Goal: Transaction & Acquisition: Purchase product/service

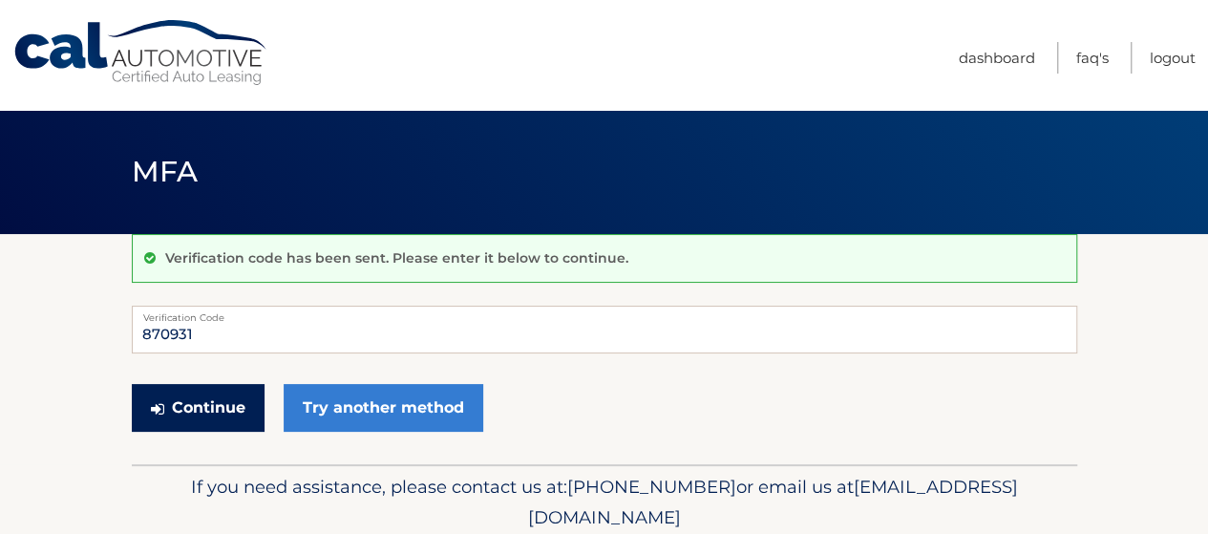
type input "870931"
click at [194, 400] on button "Continue" at bounding box center [198, 408] width 133 height 48
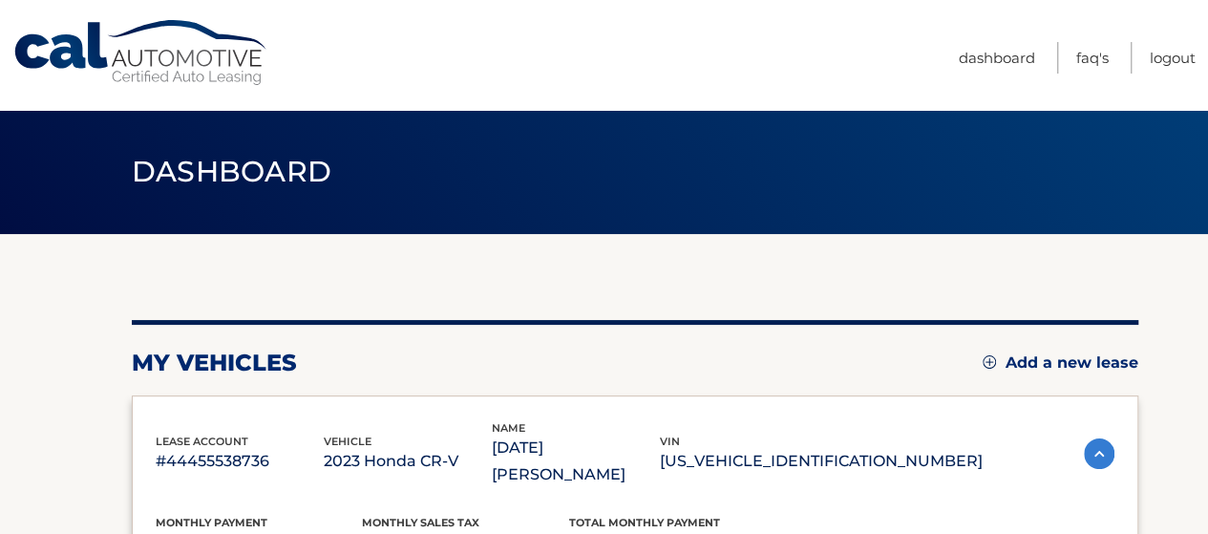
scroll to position [477, 0]
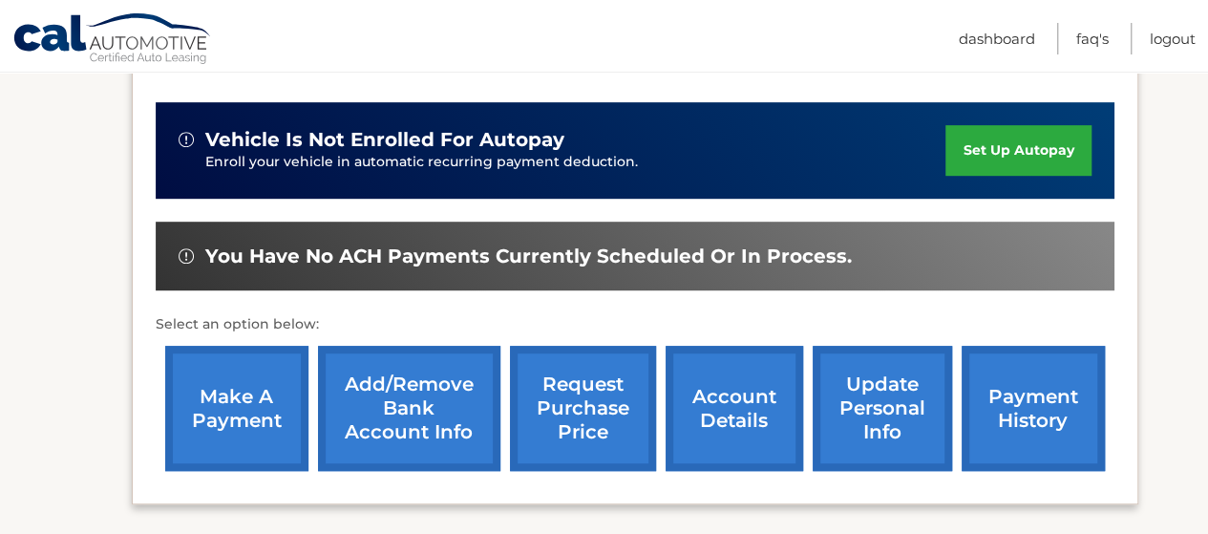
click at [283, 411] on link "make a payment" at bounding box center [236, 408] width 143 height 125
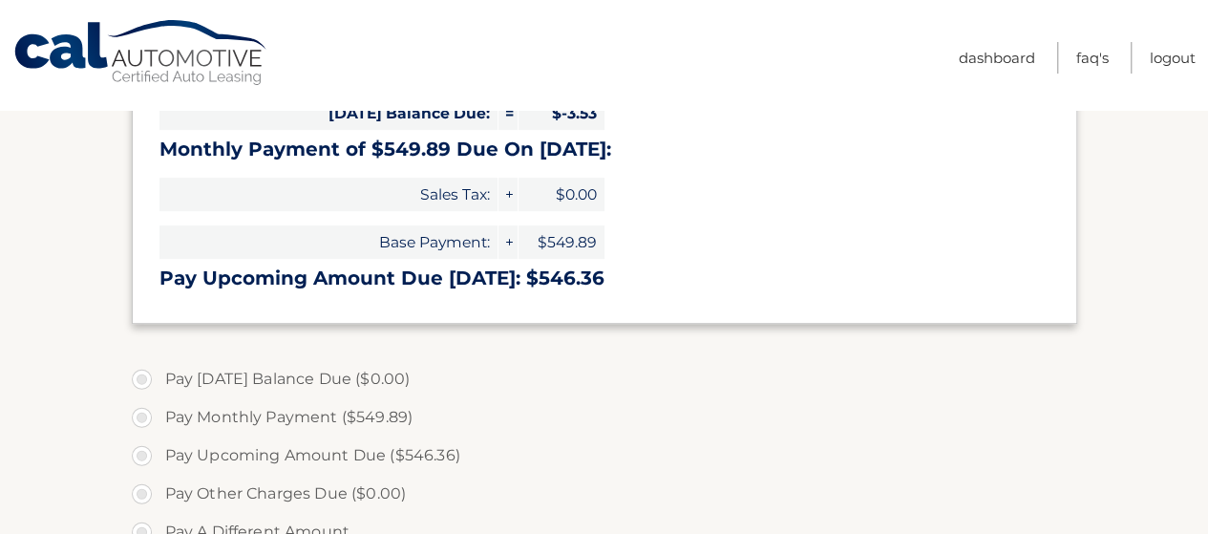
type input "546.36"
select select "OWVmNGMwOTktYTM4Ni00NWViLWFmZTEtOTY1MGIyMTAwMzA0"
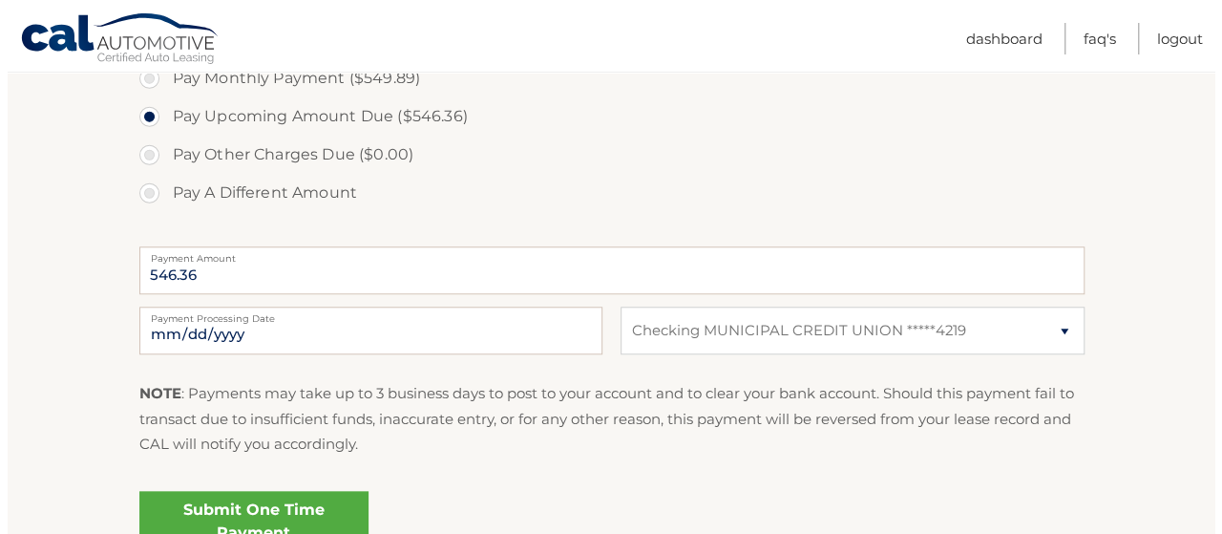
scroll to position [764, 0]
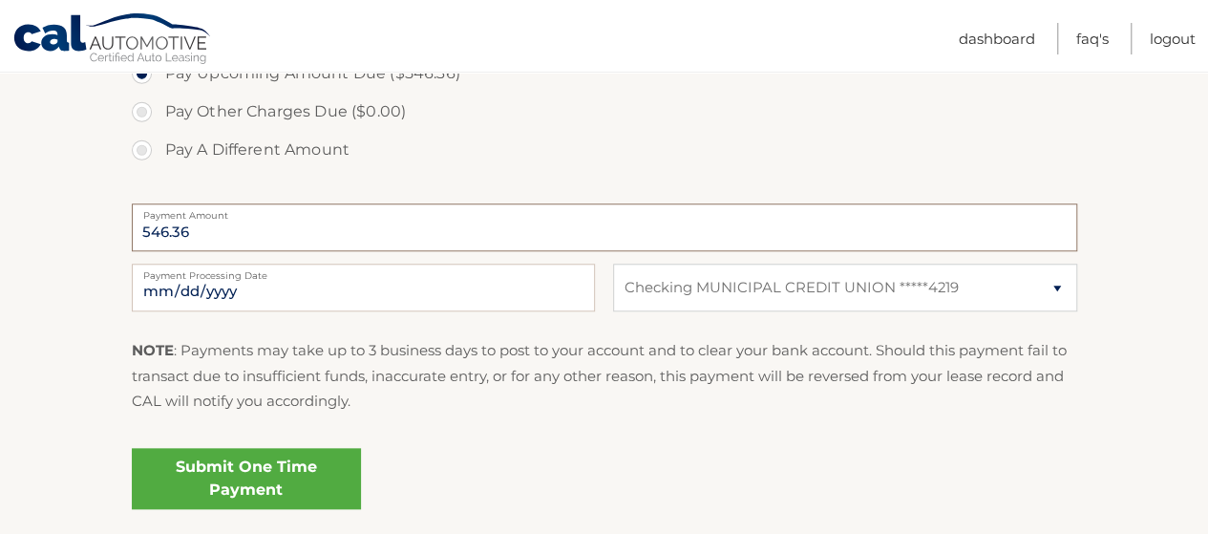
drag, startPoint x: 371, startPoint y: 230, endPoint x: 0, endPoint y: 193, distance: 372.4
click at [0, 193] on section "Account Overview | Make a Payment Payment Information Credits (Payments Receive…" at bounding box center [604, 3] width 1208 height 1067
click at [283, 146] on label "Pay A Different Amount" at bounding box center [604, 150] width 945 height 38
click at [159, 146] on input "Pay A Different Amount" at bounding box center [148, 146] width 19 height 31
radio input "true"
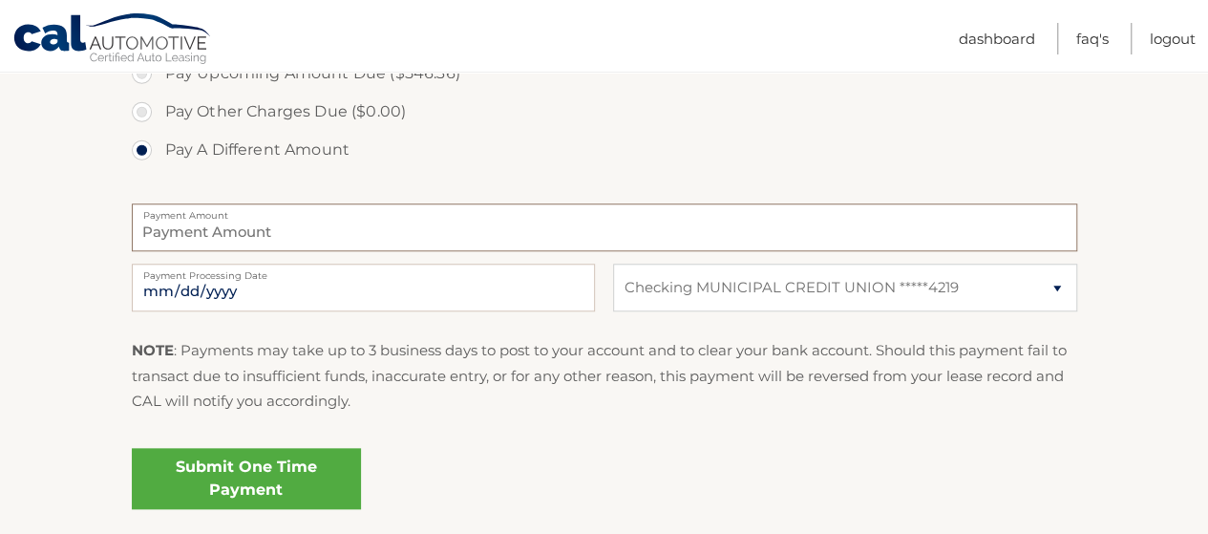
click at [284, 229] on input "Payment Amount" at bounding box center [604, 227] width 945 height 48
type input "550.00"
click at [416, 295] on input "[DATE]" at bounding box center [363, 288] width 463 height 48
type input "2025-10-09"
click at [786, 297] on select "Select Bank Account Checking MUNICIPAL CREDIT UNION *****4219" at bounding box center [844, 288] width 463 height 48
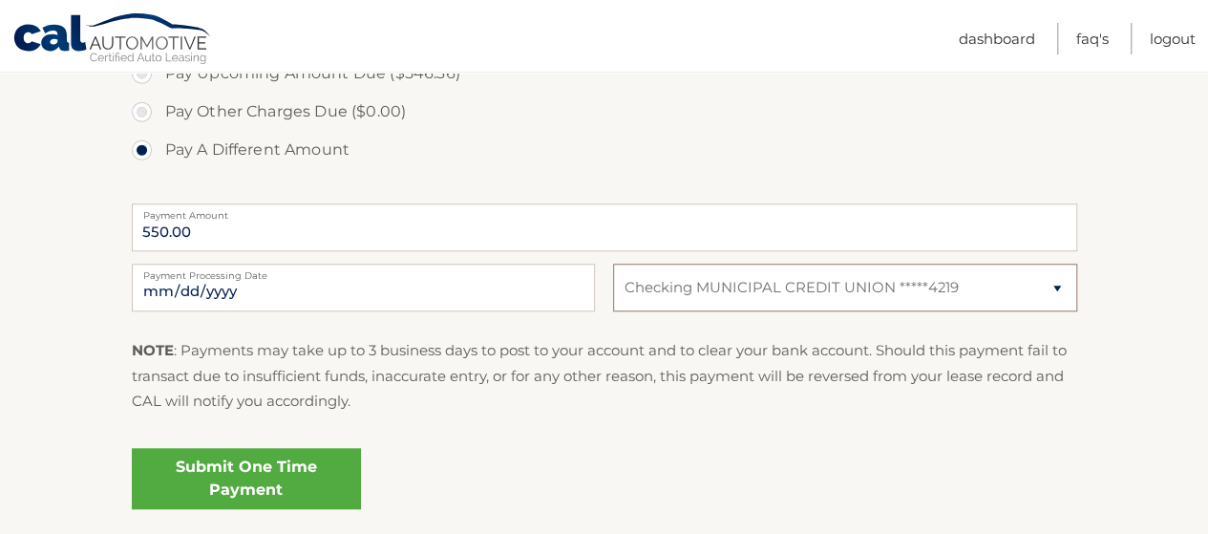
click at [613, 264] on select "Select Bank Account Checking MUNICIPAL CREDIT UNION *****4219" at bounding box center [844, 288] width 463 height 48
click at [317, 480] on link "Submit One Time Payment" at bounding box center [246, 478] width 229 height 61
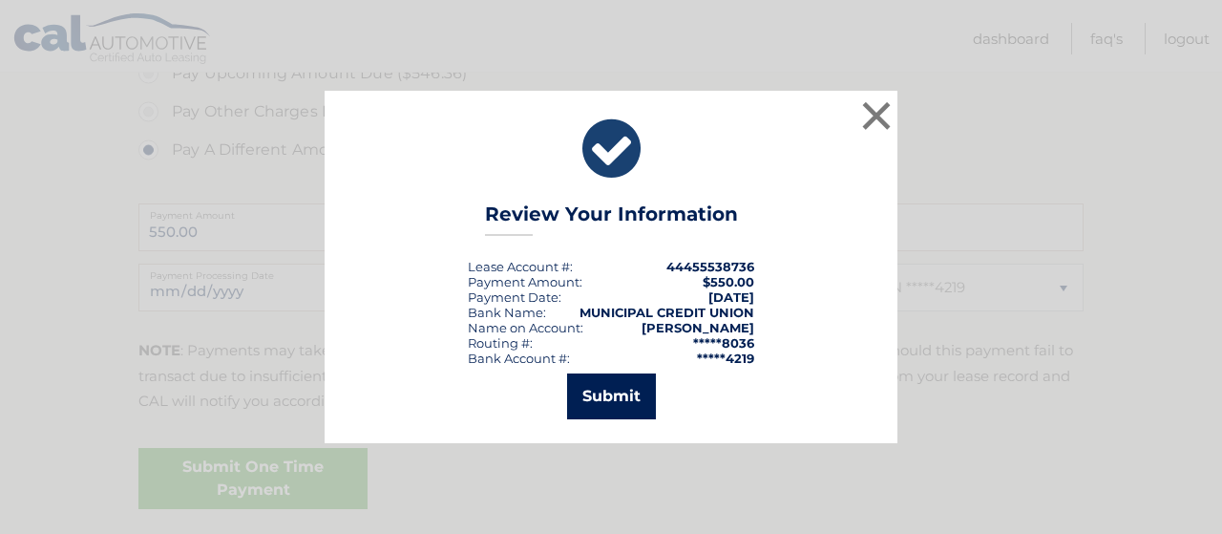
click at [630, 380] on button "Submit" at bounding box center [611, 396] width 89 height 46
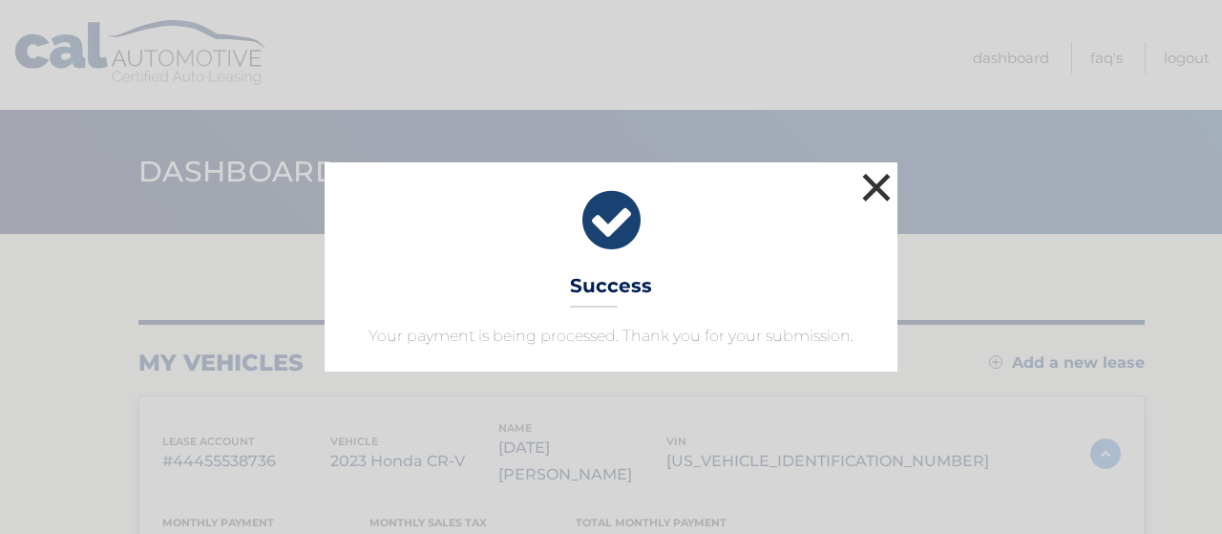
click at [867, 186] on button "×" at bounding box center [877, 187] width 38 height 38
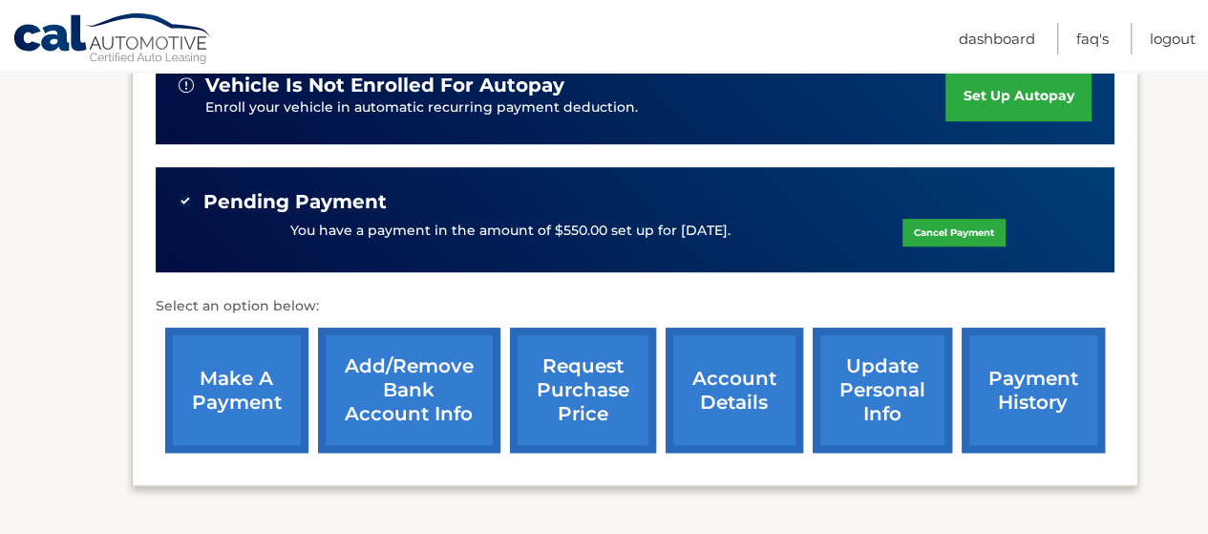
scroll to position [573, 0]
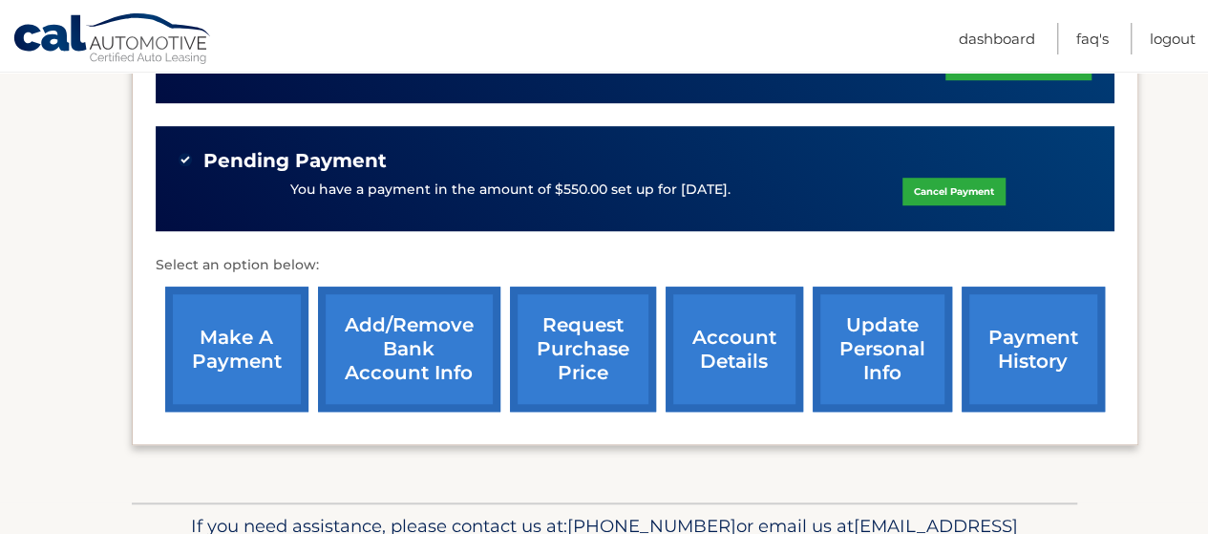
click at [260, 328] on link "make a payment" at bounding box center [236, 348] width 143 height 125
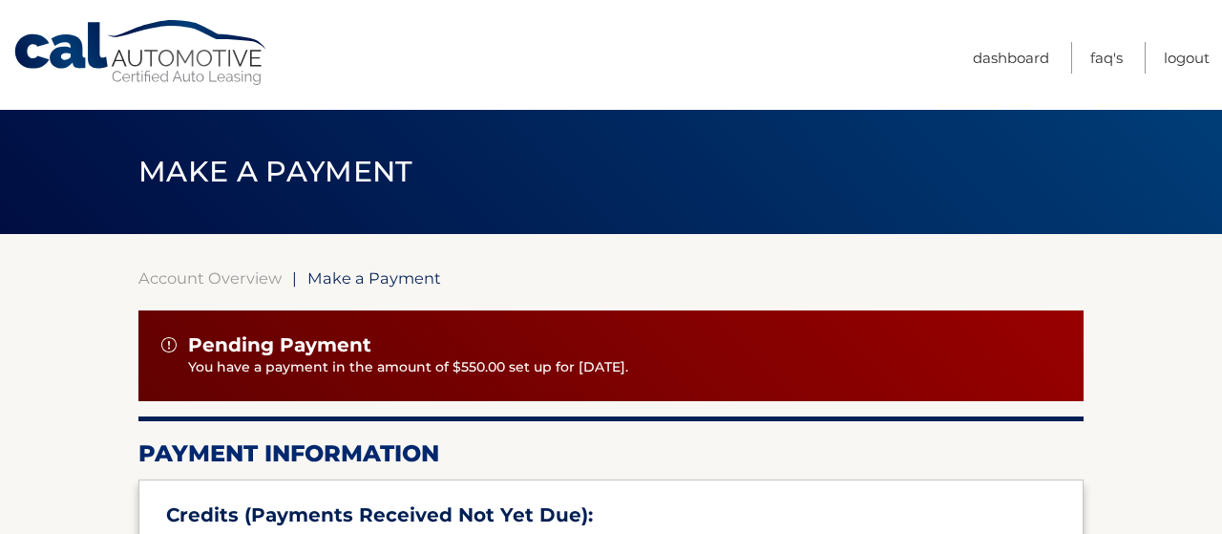
type input "546.36"
click at [248, 311] on body "Cal Automotive Menu Dashboard FAQ's Logout |" at bounding box center [611, 267] width 1222 height 534
select select "OWVmNGMwOTktYTM4Ni00NWViLWFmZTEtOTY1MGIyMTAwMzA0"
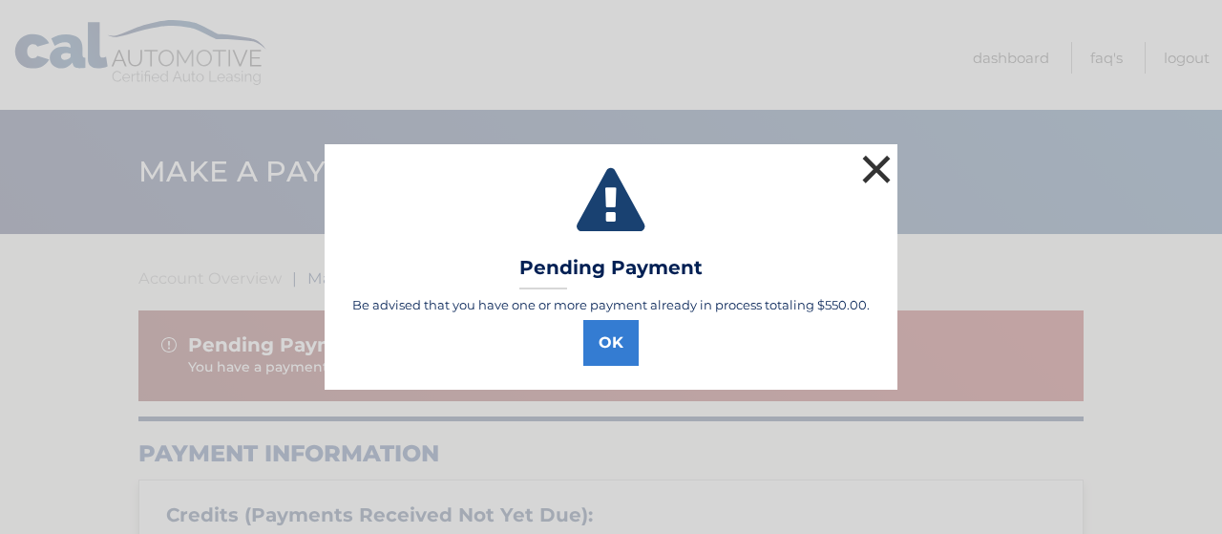
click at [893, 172] on button "×" at bounding box center [877, 169] width 38 height 38
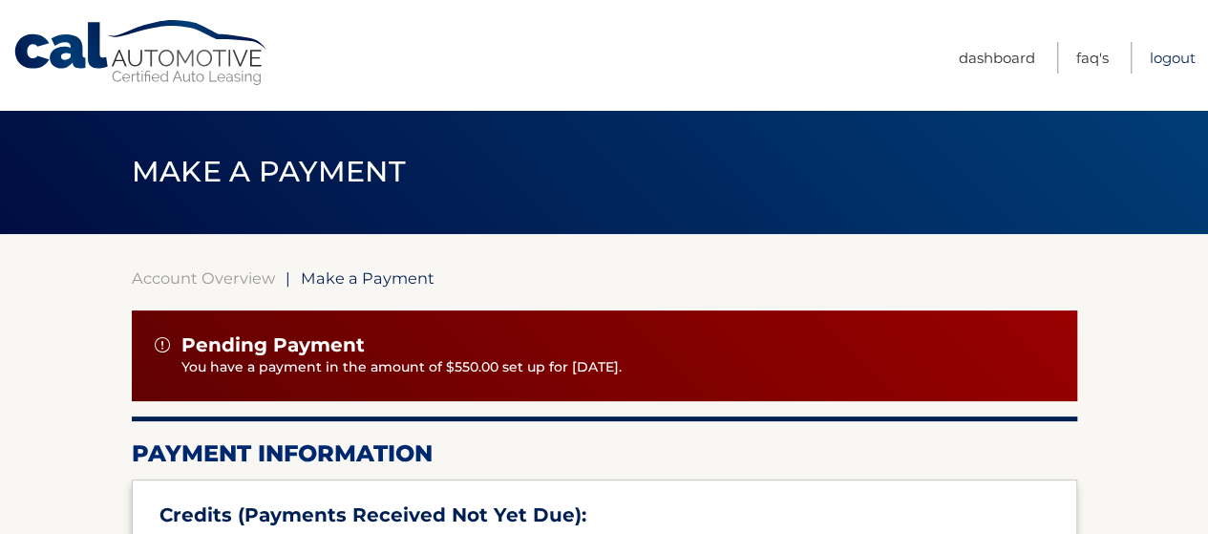
click at [1193, 58] on link "Logout" at bounding box center [1173, 58] width 46 height 32
